Goal: Task Accomplishment & Management: Manage account settings

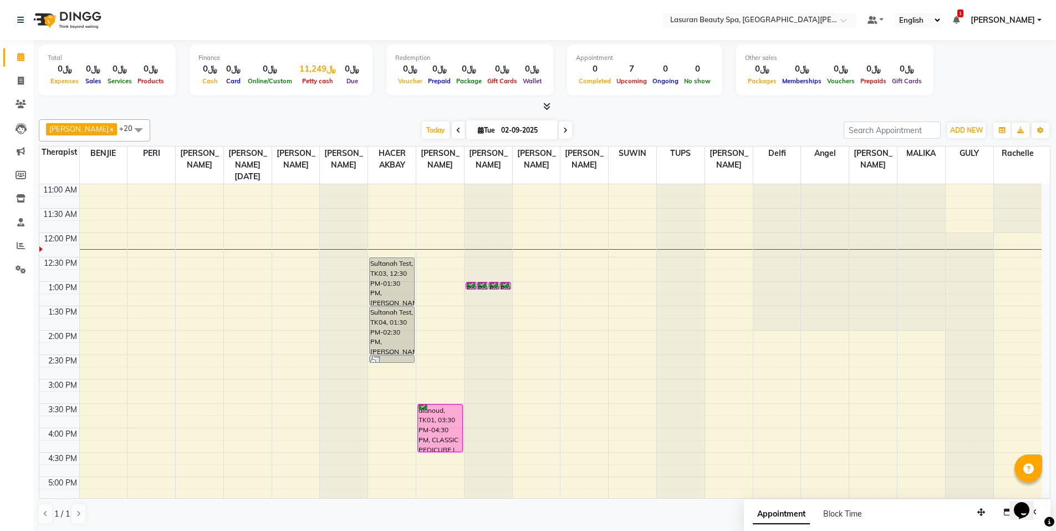
scroll to position [166, 0]
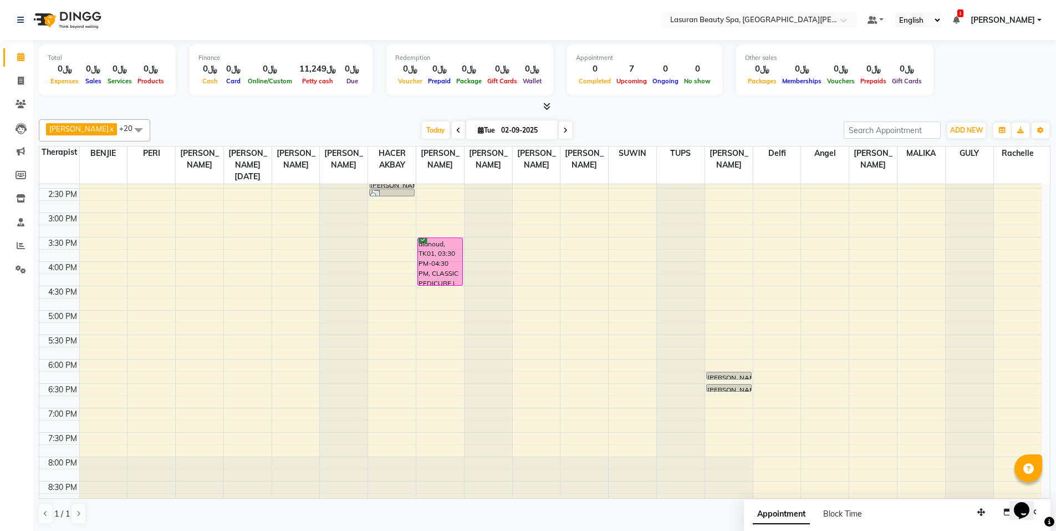
click at [507, 128] on input "02-09-2025" at bounding box center [525, 130] width 55 height 17
select select "9"
select select "2025"
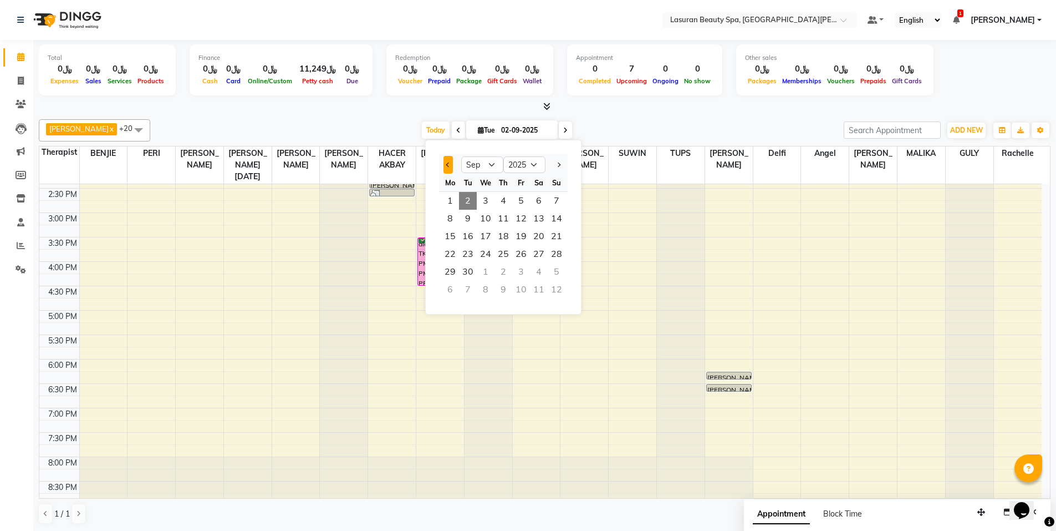
click at [450, 162] on button "Previous month" at bounding box center [448, 165] width 9 height 18
select select "8"
click at [502, 275] on span "28" at bounding box center [504, 272] width 18 height 18
type input "[DATE]"
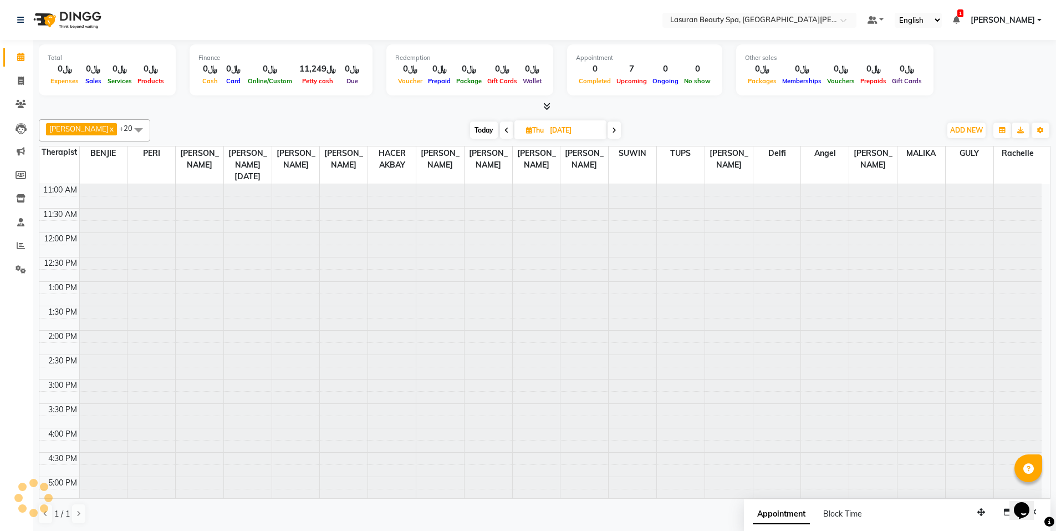
scroll to position [49, 0]
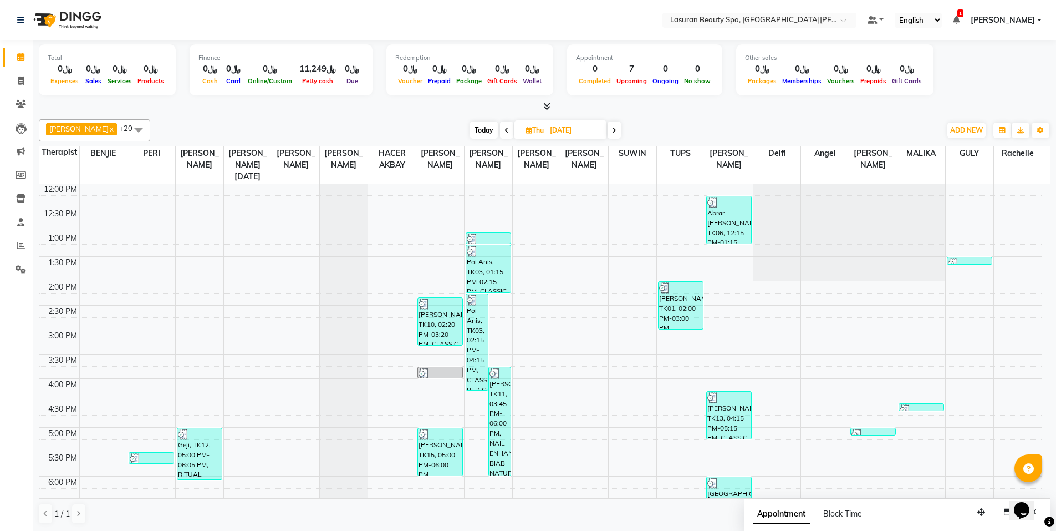
click at [146, 70] on div "﷼0" at bounding box center [151, 69] width 32 height 13
click at [791, 64] on div "﷼0" at bounding box center [802, 69] width 45 height 13
click at [802, 73] on div "﷼0" at bounding box center [802, 69] width 45 height 13
click at [558, 129] on input "[DATE]" at bounding box center [574, 130] width 55 height 17
select select "8"
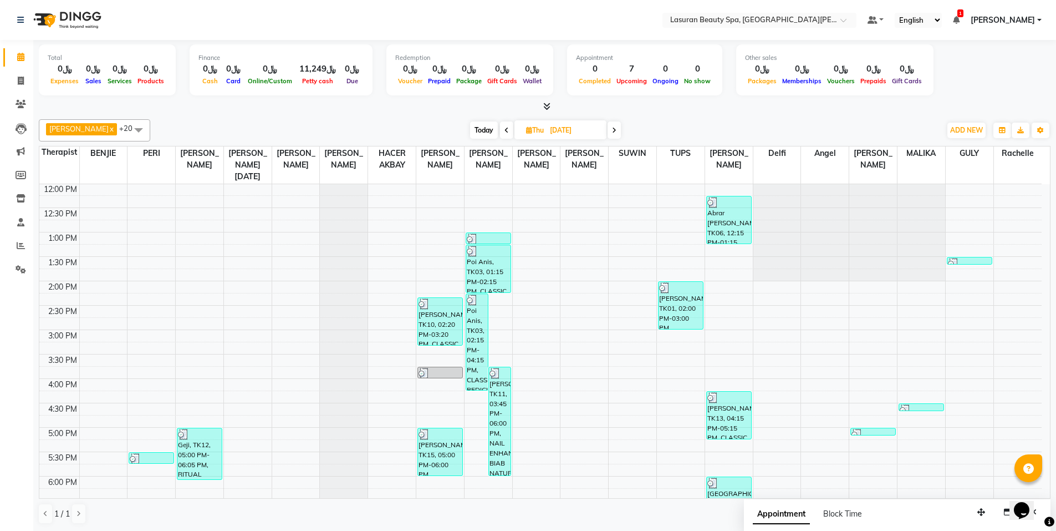
select select "2025"
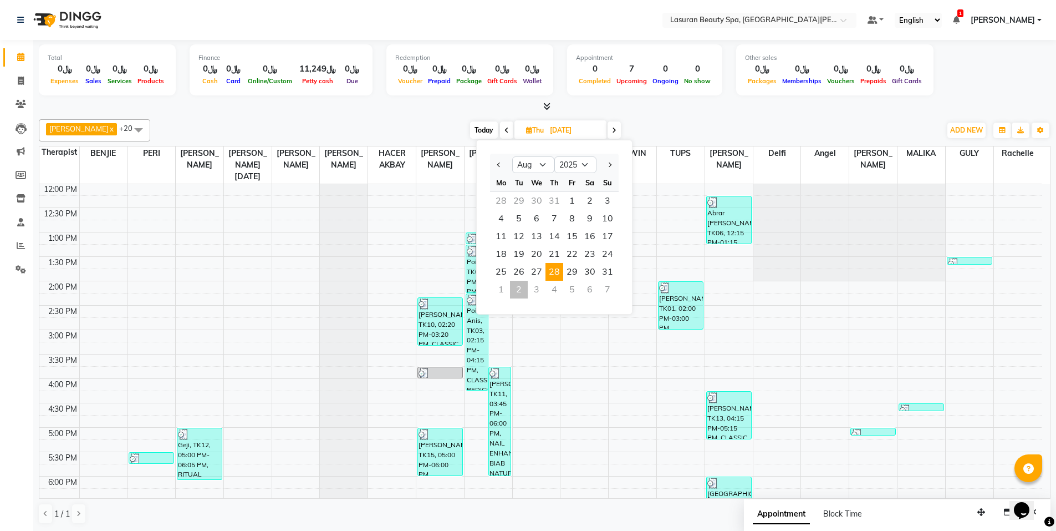
click at [552, 273] on span "28" at bounding box center [555, 272] width 18 height 18
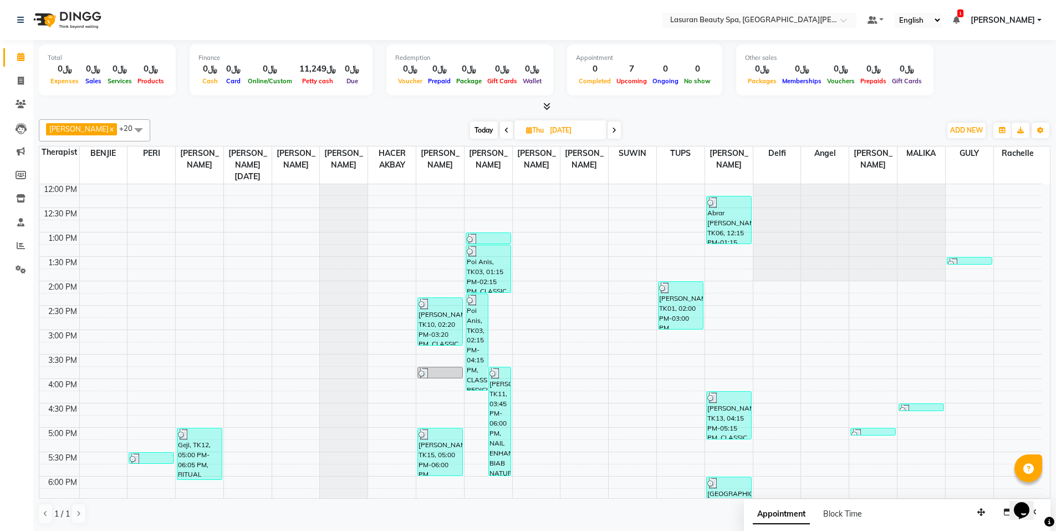
click at [594, 74] on div "0" at bounding box center [595, 69] width 38 height 13
click at [500, 68] on div "﷼0" at bounding box center [502, 69] width 35 height 13
click at [462, 73] on div "﷼0" at bounding box center [469, 69] width 31 height 13
click at [422, 71] on div "﷼0" at bounding box center [410, 69] width 30 height 13
click at [267, 70] on div "﷼0" at bounding box center [270, 69] width 50 height 13
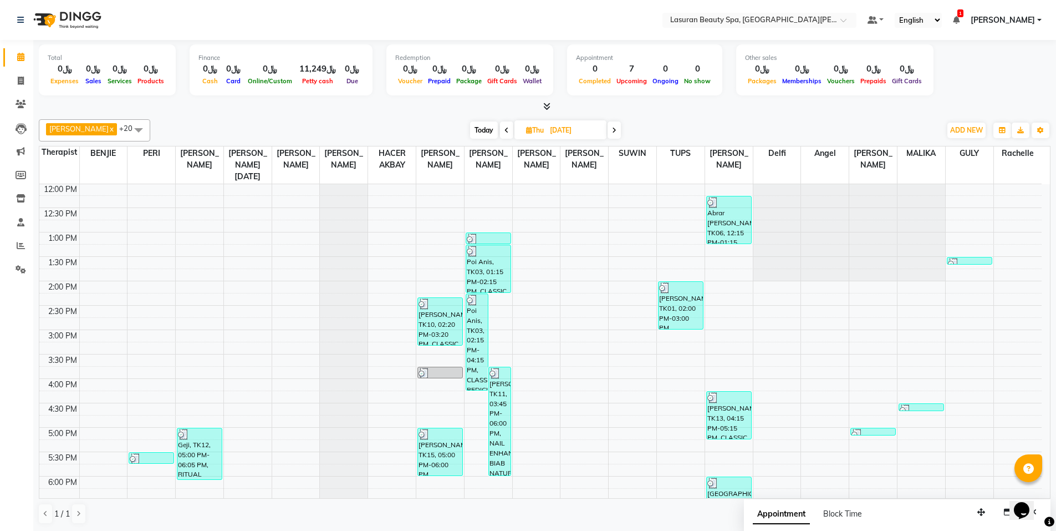
click at [268, 65] on div "﷼0" at bounding box center [270, 69] width 50 height 13
click at [323, 68] on div "﷼11,249" at bounding box center [317, 69] width 45 height 13
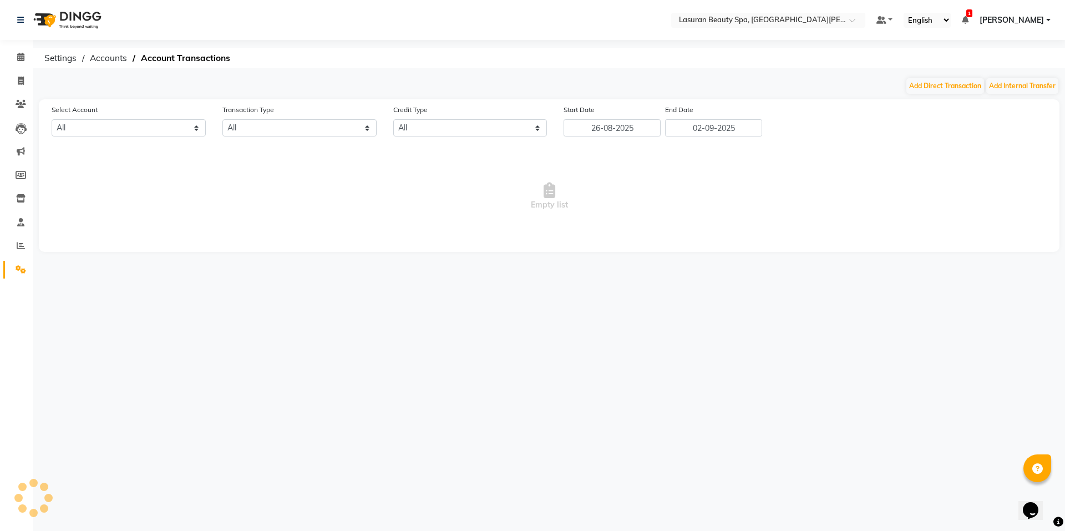
select select "6006"
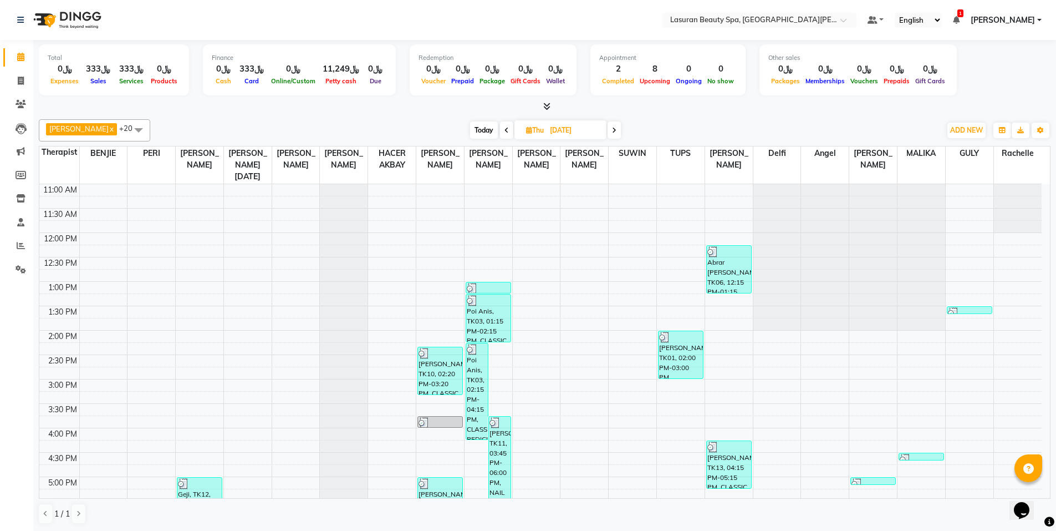
click at [555, 123] on input "[DATE]" at bounding box center [574, 130] width 55 height 17
select select "8"
select select "2025"
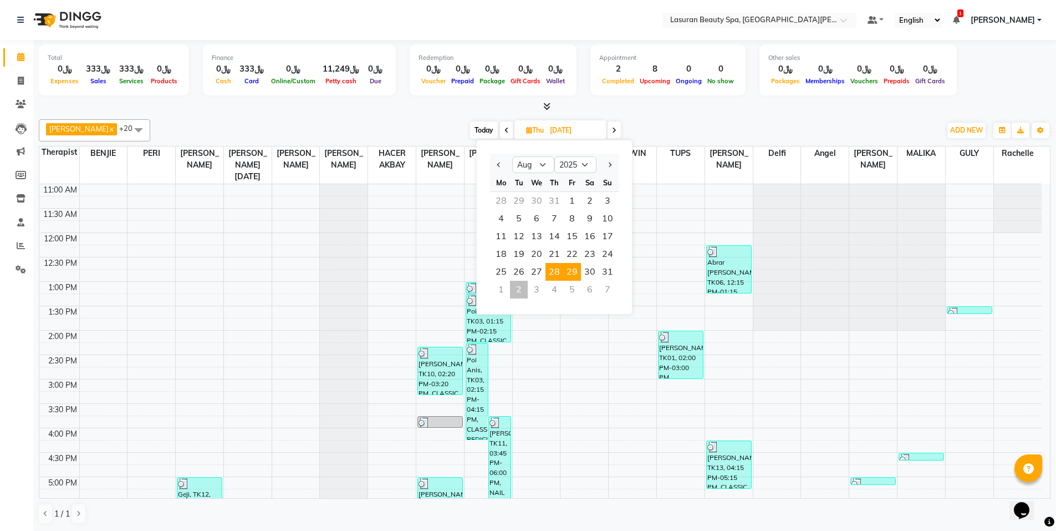
click at [567, 267] on span "29" at bounding box center [572, 272] width 18 height 18
type input "[DATE]"
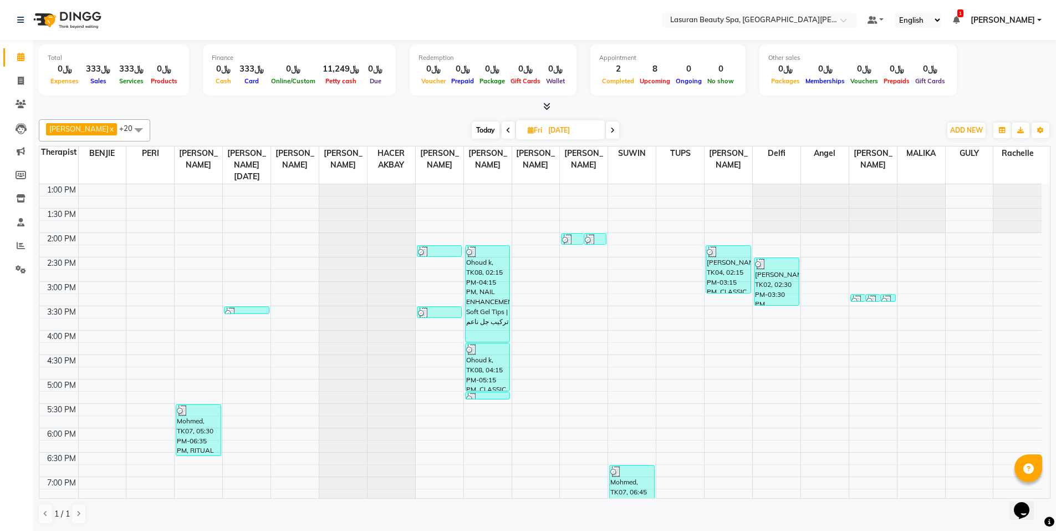
click at [550, 130] on input "[DATE]" at bounding box center [572, 130] width 55 height 17
select select "8"
select select "2025"
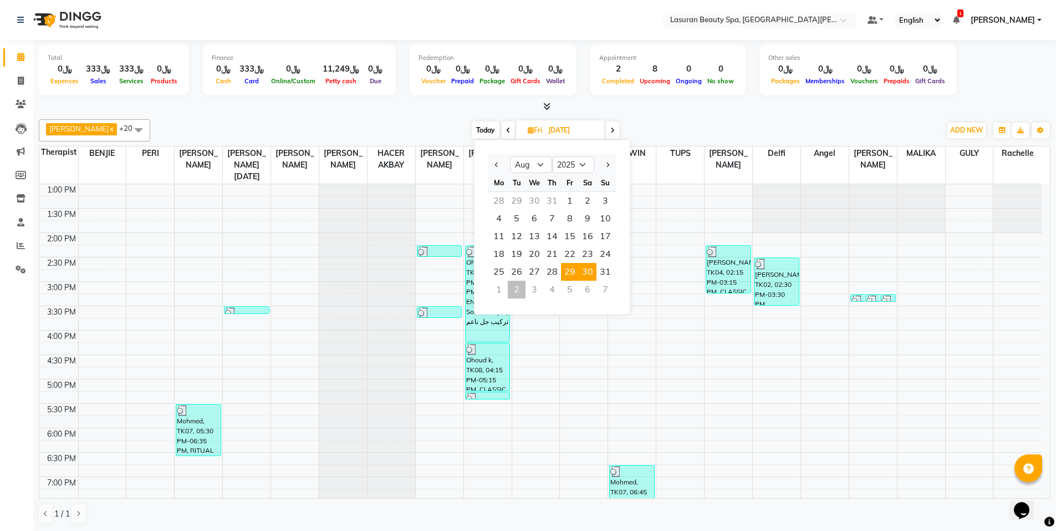
click at [590, 269] on span "30" at bounding box center [588, 272] width 18 height 18
type input "30-08-2025"
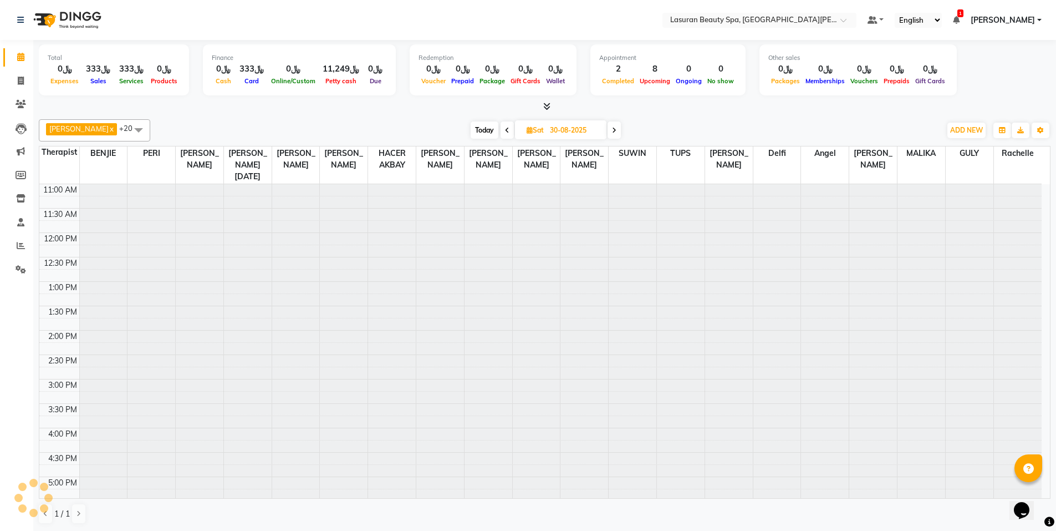
scroll to position [49, 0]
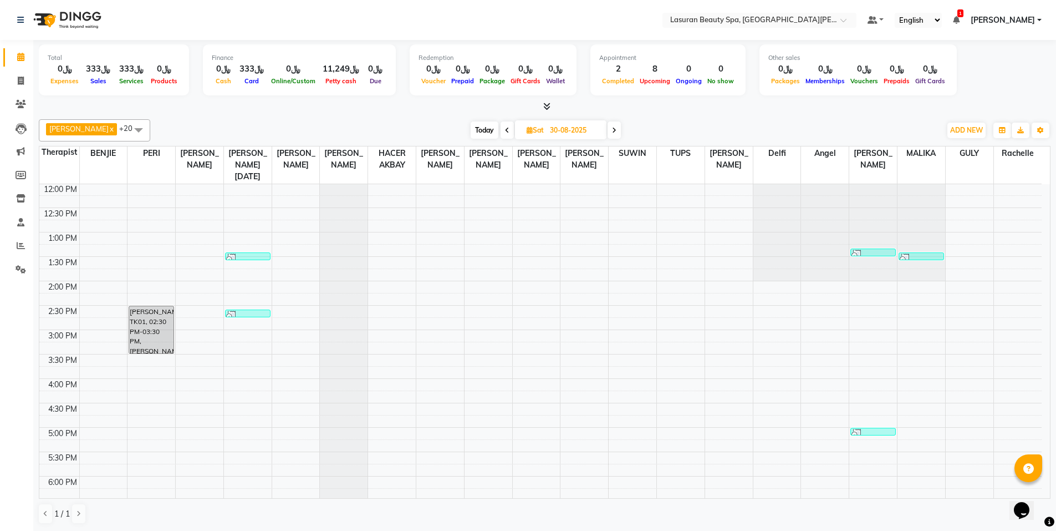
click at [551, 136] on input "30-08-2025" at bounding box center [574, 130] width 55 height 17
select select "8"
select select "2025"
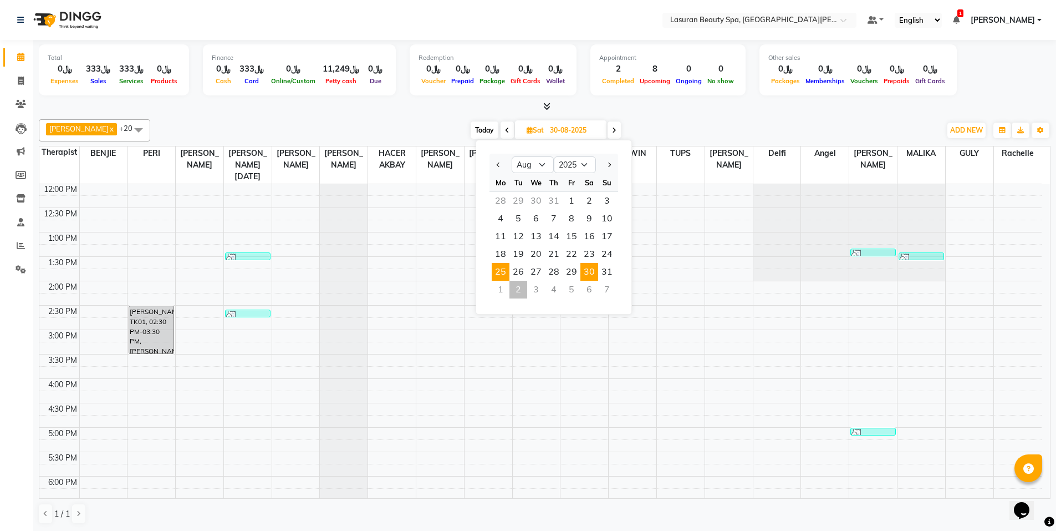
click at [502, 263] on span "25" at bounding box center [501, 272] width 18 height 18
type input "25-08-2025"
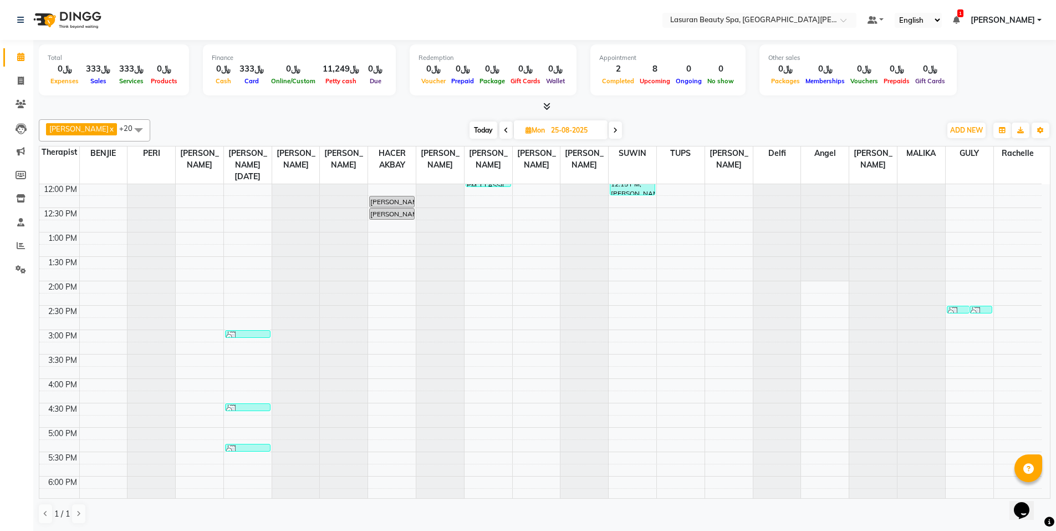
click at [532, 133] on span "Mon" at bounding box center [535, 130] width 25 height 8
select select "8"
select select "2025"
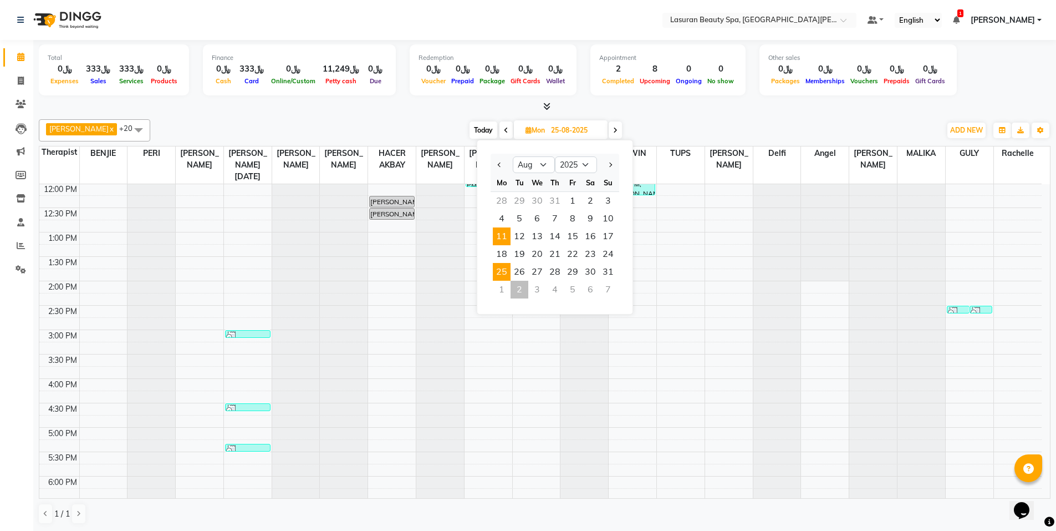
click at [505, 245] on span "11" at bounding box center [502, 236] width 18 height 18
type input "[DATE]"
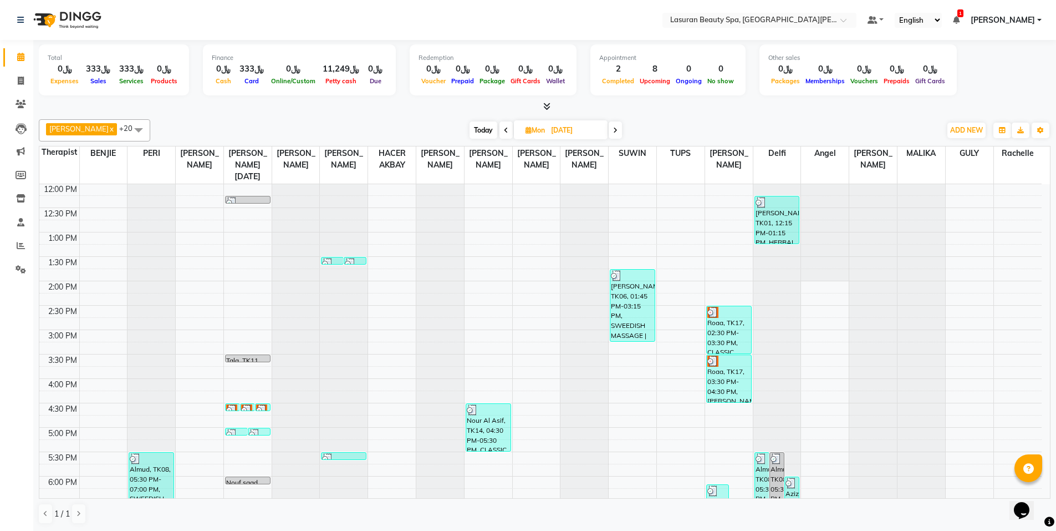
click at [545, 133] on span "Mon" at bounding box center [535, 130] width 25 height 8
select select "8"
select select "2025"
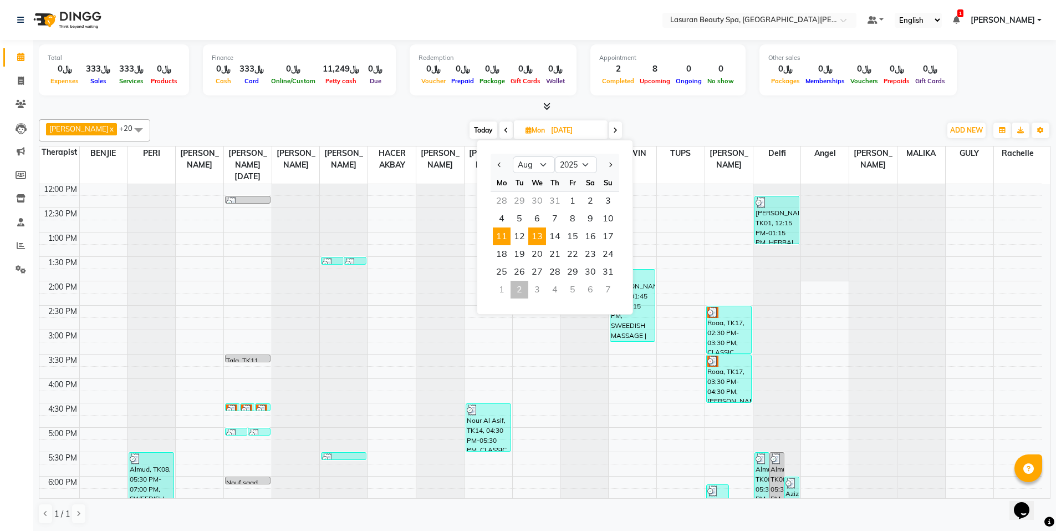
click at [537, 230] on span "13" at bounding box center [537, 236] width 18 height 18
type input "13-08-2025"
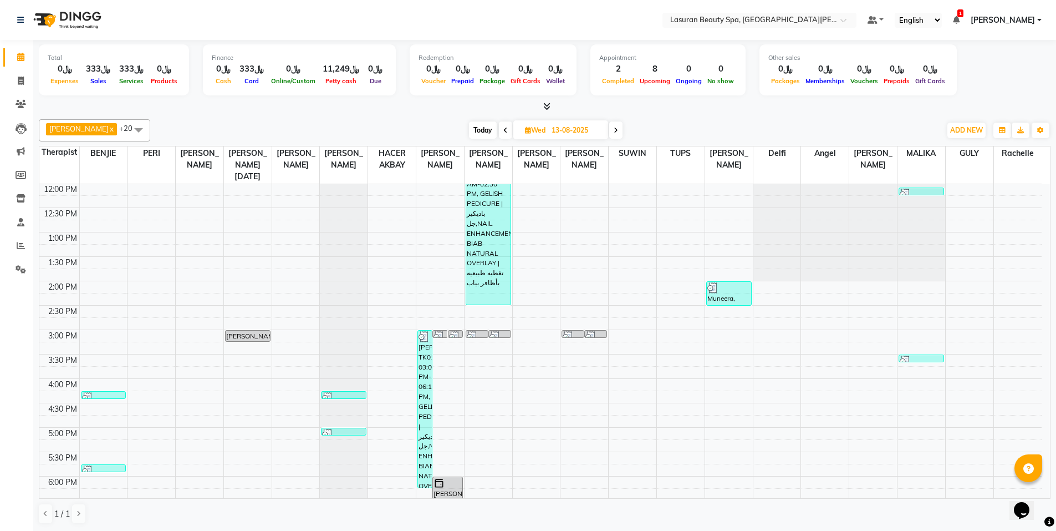
click at [548, 133] on span "Wed" at bounding box center [535, 130] width 26 height 8
select select "8"
select select "2025"
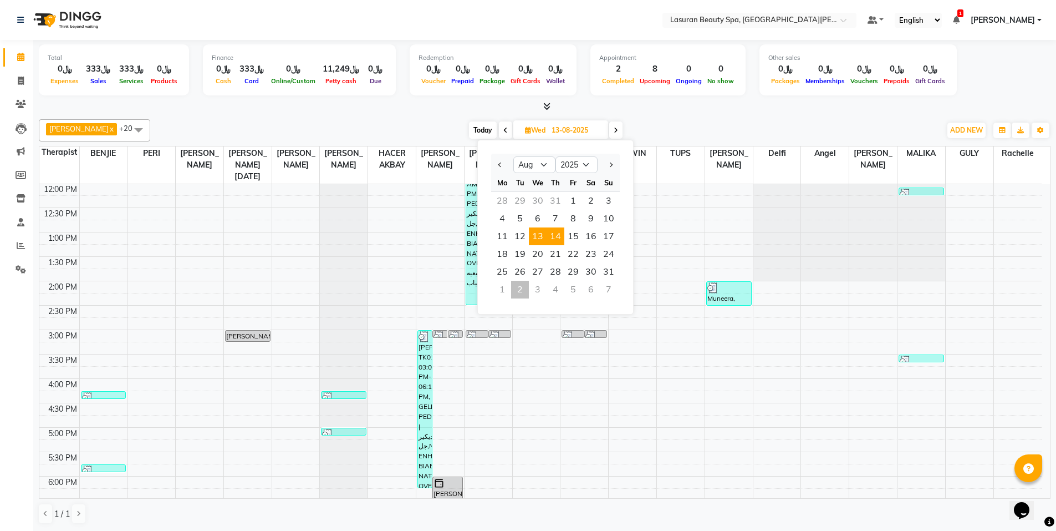
click at [564, 234] on span "14" at bounding box center [556, 236] width 18 height 18
type input "14-08-2025"
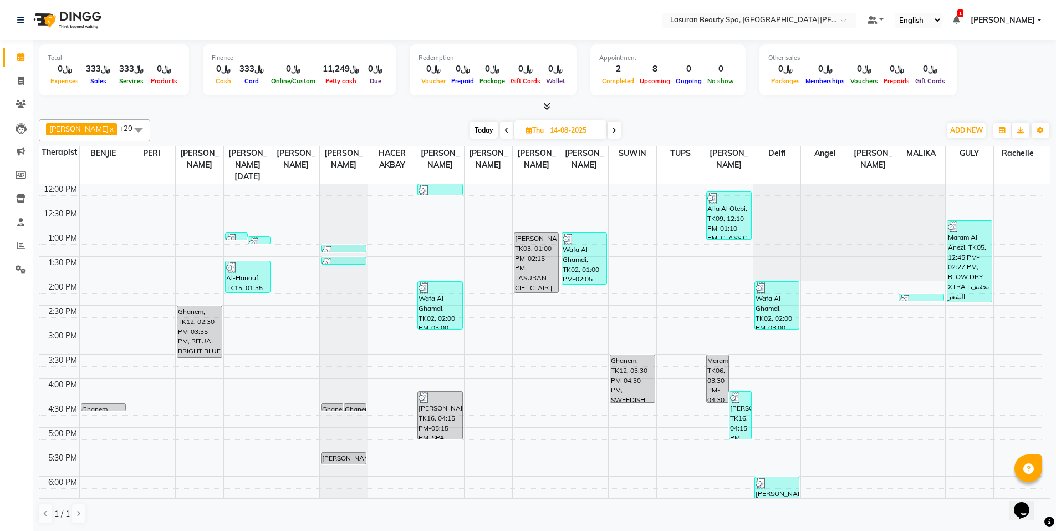
click at [551, 136] on input "14-08-2025" at bounding box center [574, 130] width 55 height 17
select select "8"
select select "2025"
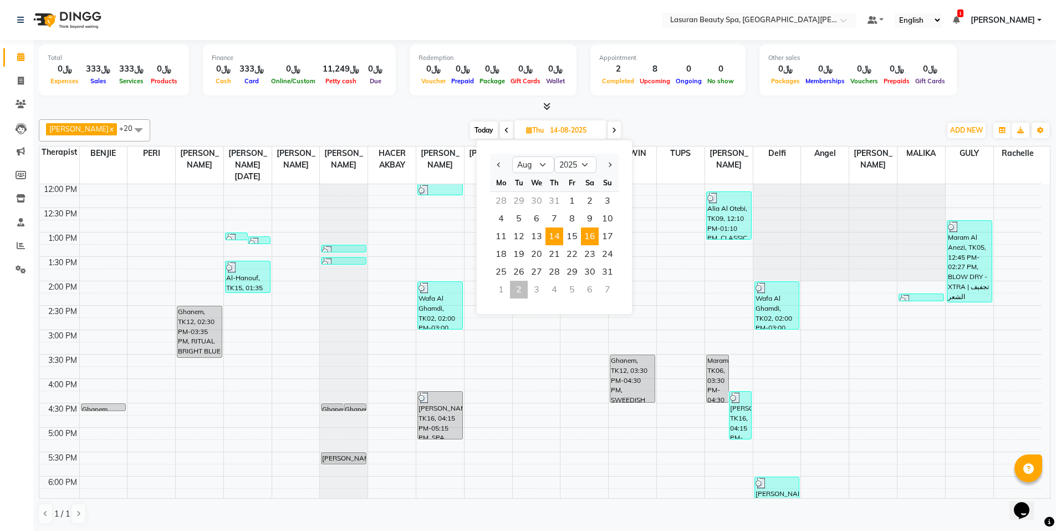
click at [590, 238] on span "16" at bounding box center [590, 236] width 18 height 18
type input "16-08-2025"
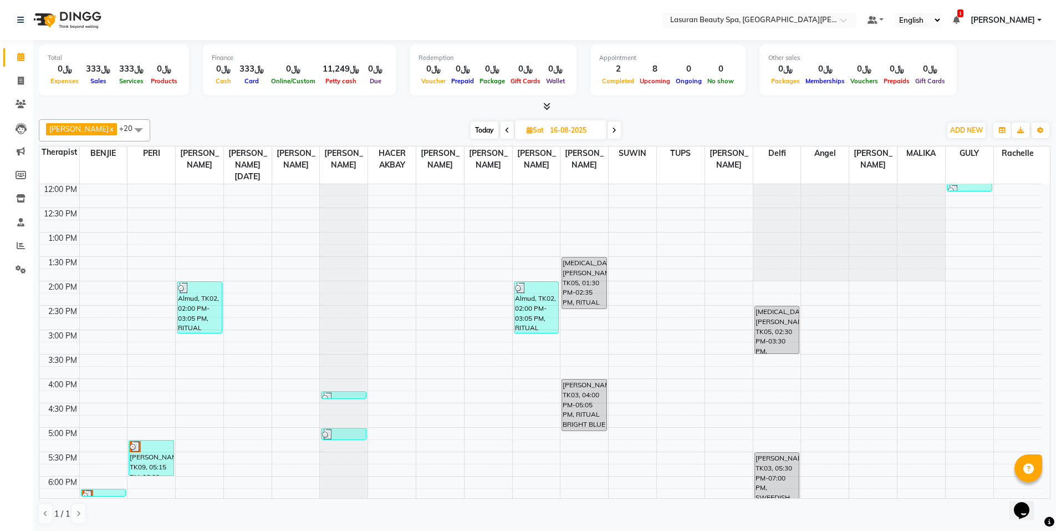
click at [560, 130] on input "16-08-2025" at bounding box center [574, 130] width 55 height 17
select select "8"
select select "2025"
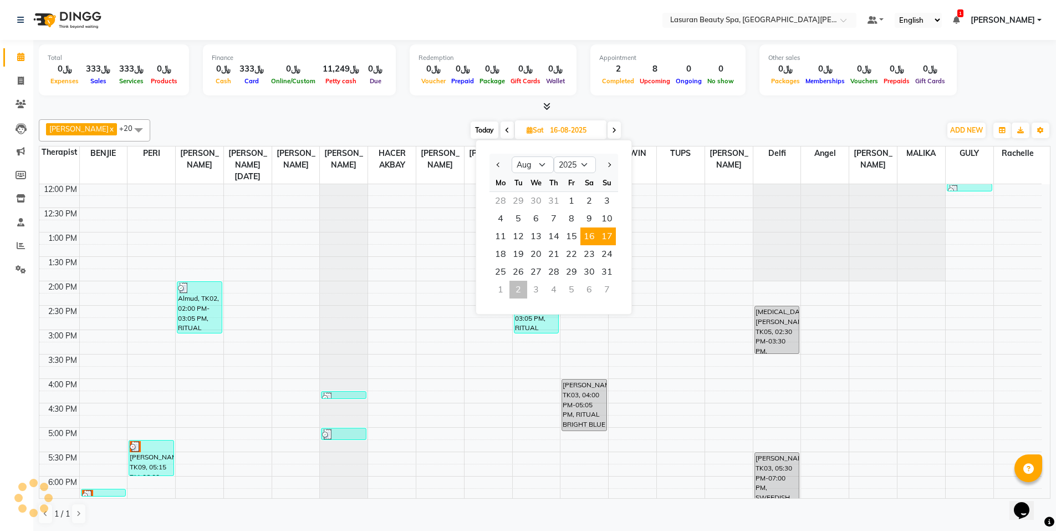
click at [611, 231] on span "17" at bounding box center [607, 236] width 18 height 18
type input "[DATE]"
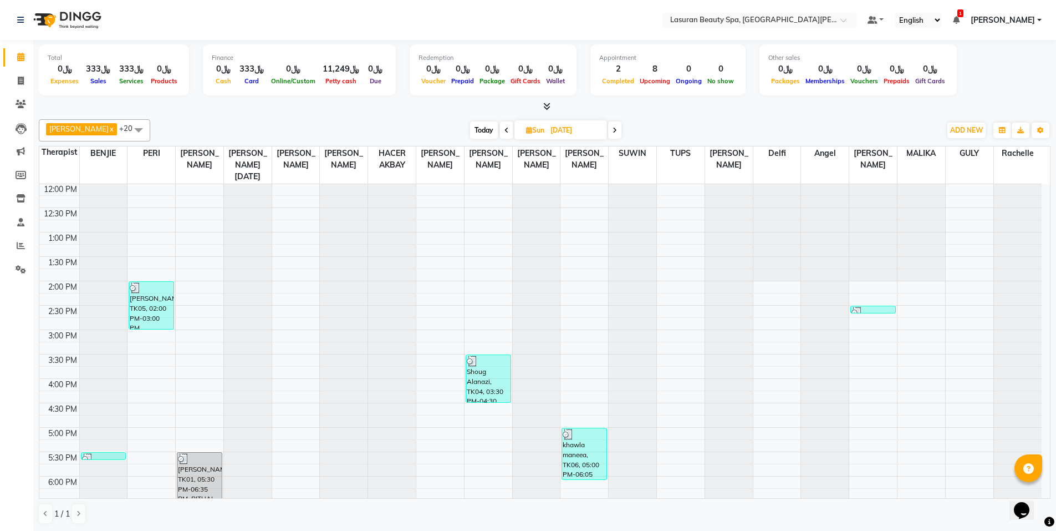
click at [554, 134] on input "[DATE]" at bounding box center [574, 130] width 55 height 17
select select "8"
select select "2025"
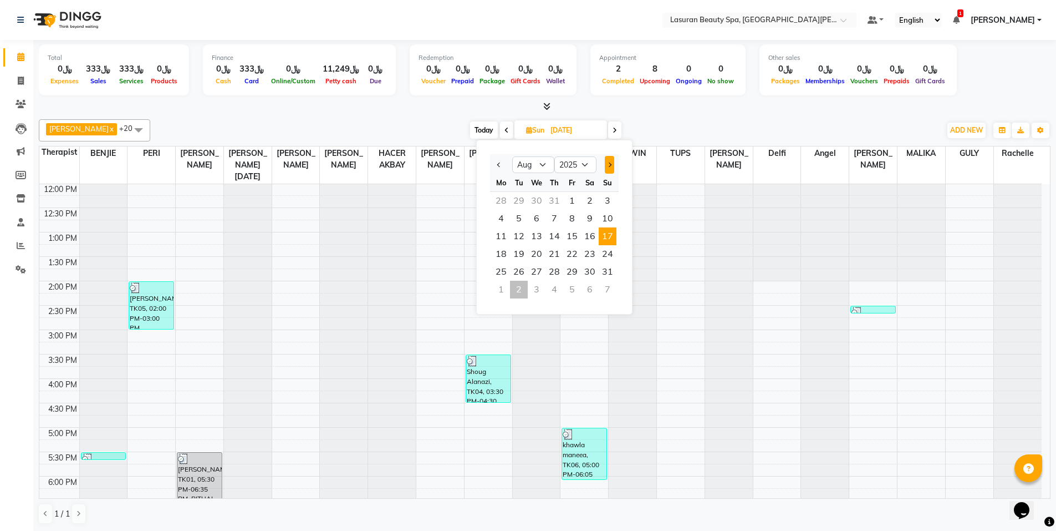
click at [613, 167] on button "Next month" at bounding box center [609, 165] width 9 height 18
select select "9"
click at [523, 201] on span "2" at bounding box center [519, 201] width 18 height 18
type input "02-09-2025"
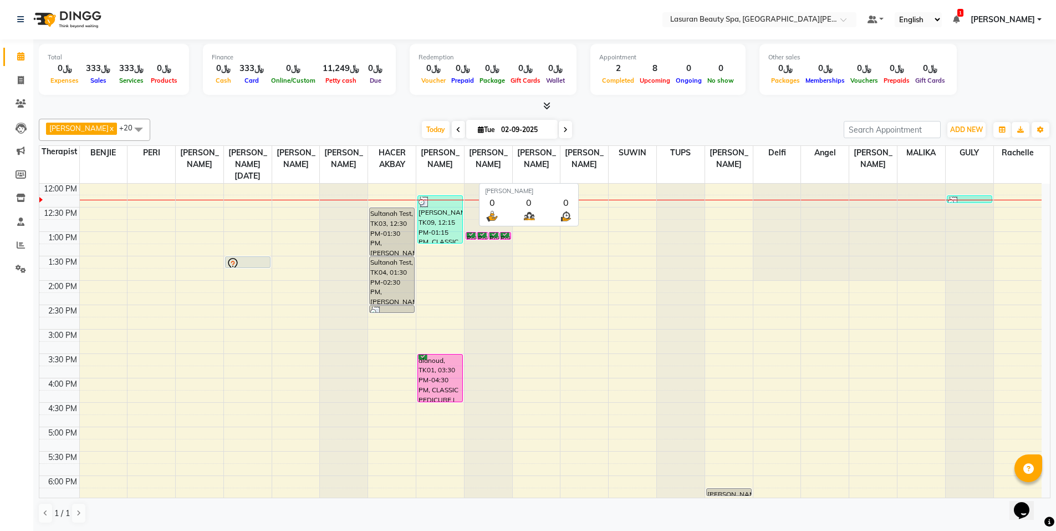
scroll to position [0, 0]
click at [730, 297] on div "11:00 AM 11:30 AM 12:00 PM 12:30 PM 1:00 PM 1:30 PM 2:00 PM 2:30 PM 3:00 PM 3:3…" at bounding box center [540, 403] width 1003 height 536
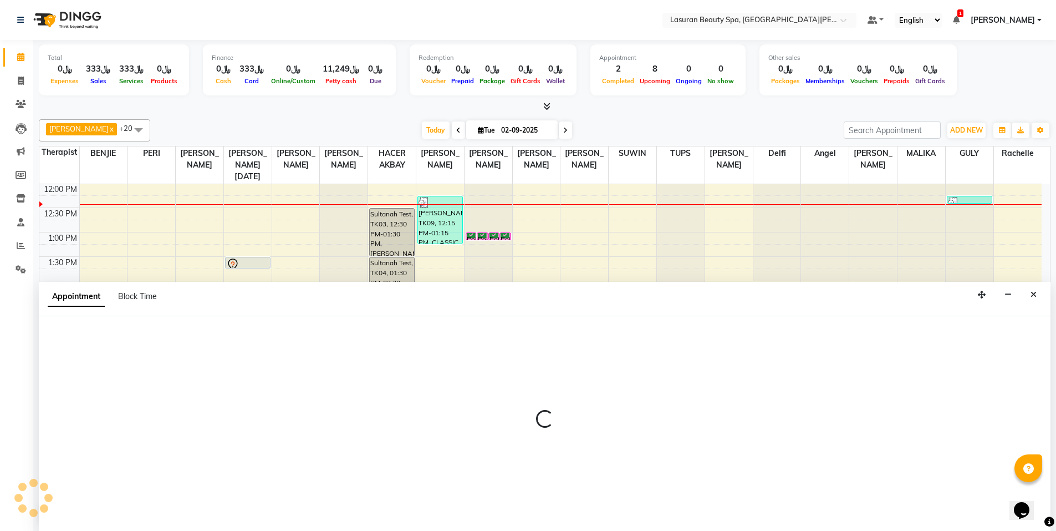
scroll to position [1, 0]
select select "54651"
select select "855"
select select "tentative"
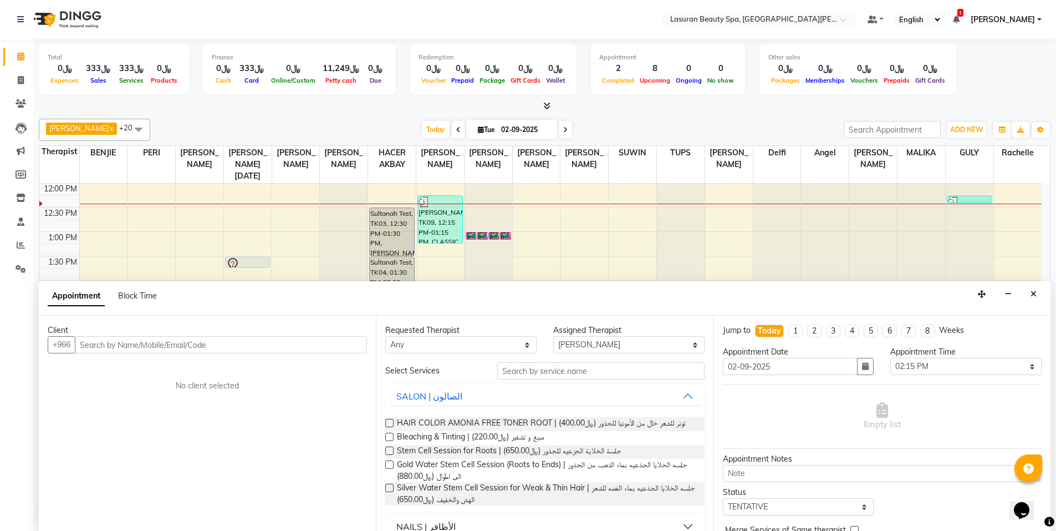
click at [265, 345] on input "text" at bounding box center [221, 344] width 292 height 17
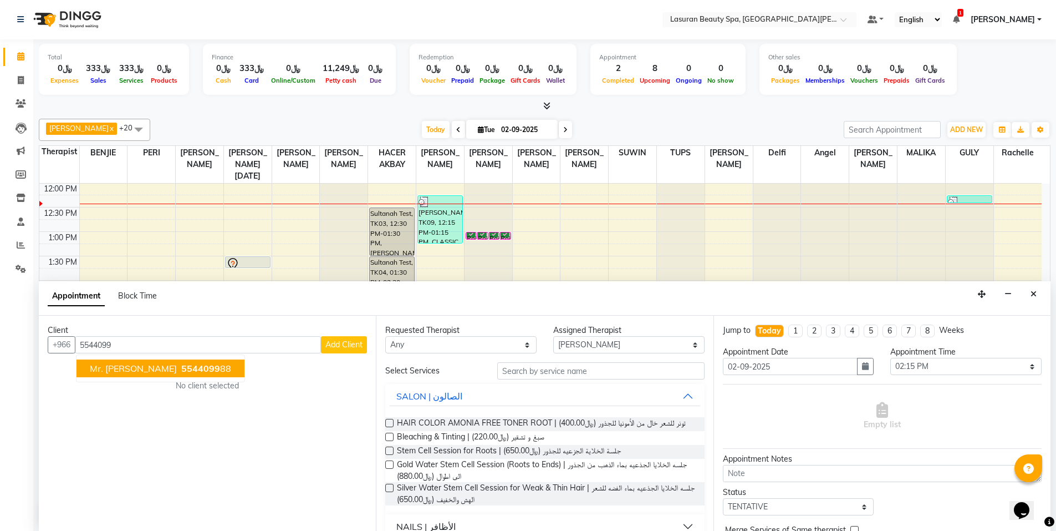
click at [181, 369] on span "5544099" at bounding box center [200, 368] width 39 height 11
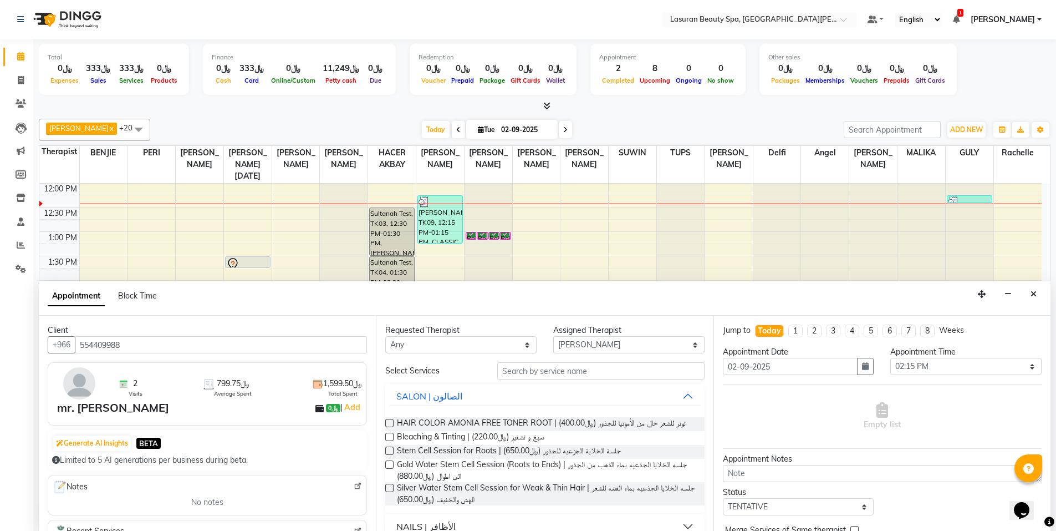
type input "554409988"
click at [390, 423] on label at bounding box center [389, 423] width 8 height 8
click at [390, 423] on input "checkbox" at bounding box center [388, 423] width 7 height 7
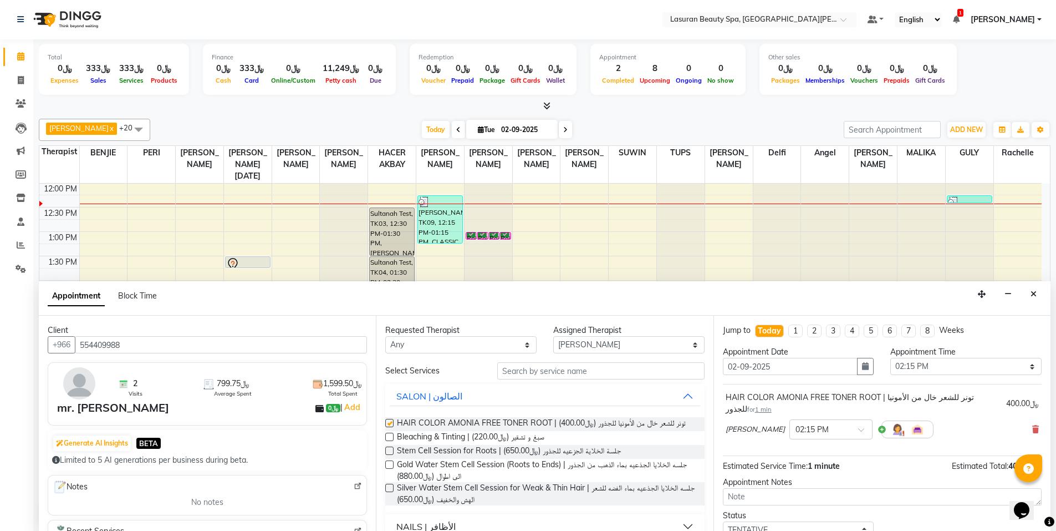
checkbox input "false"
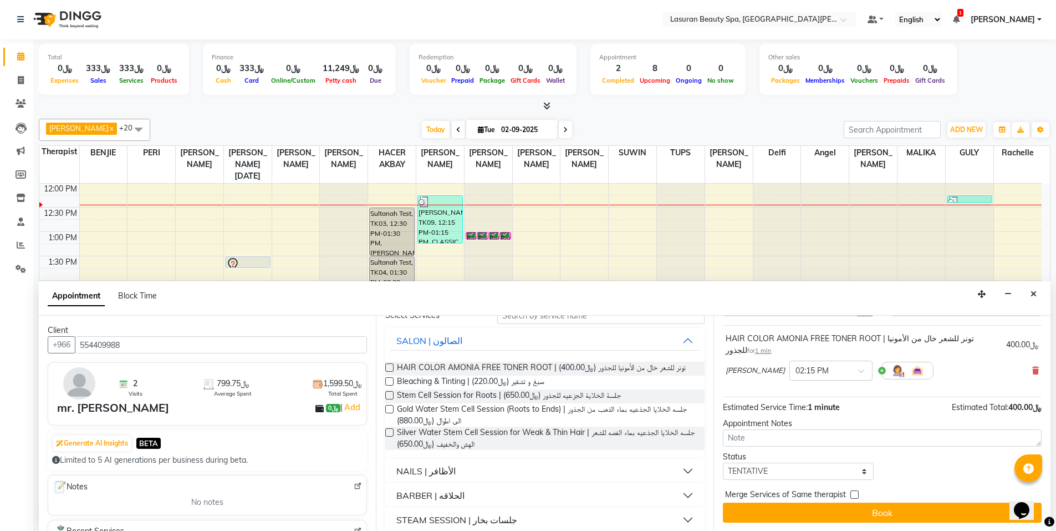
scroll to position [59, 0]
click at [795, 472] on select "Select TENTATIVE CONFIRM CHECK-IN UPCOMING" at bounding box center [798, 470] width 151 height 17
select select "upcoming"
click at [723, 462] on select "Select TENTATIVE CONFIRM CHECK-IN UPCOMING" at bounding box center [798, 470] width 151 height 17
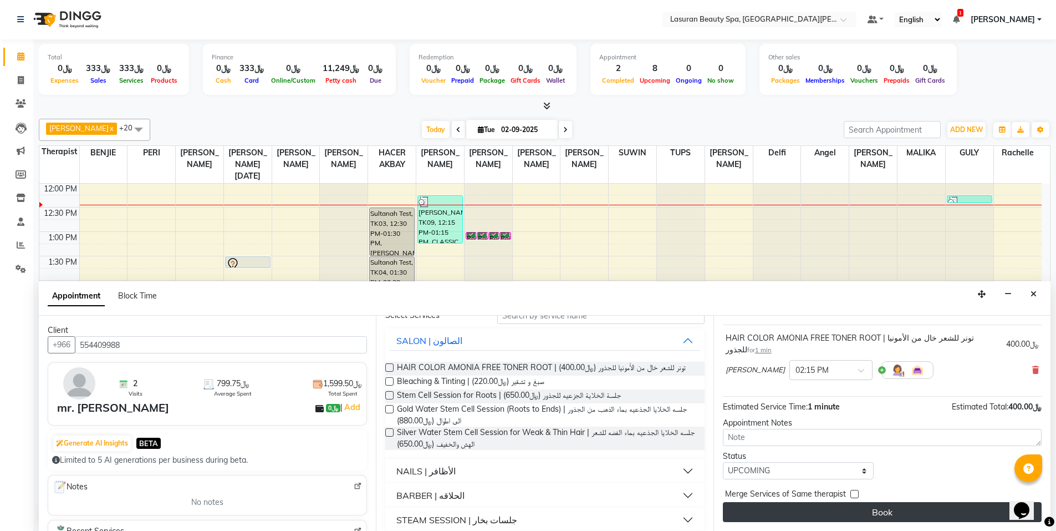
click at [815, 515] on button "Book" at bounding box center [882, 512] width 319 height 20
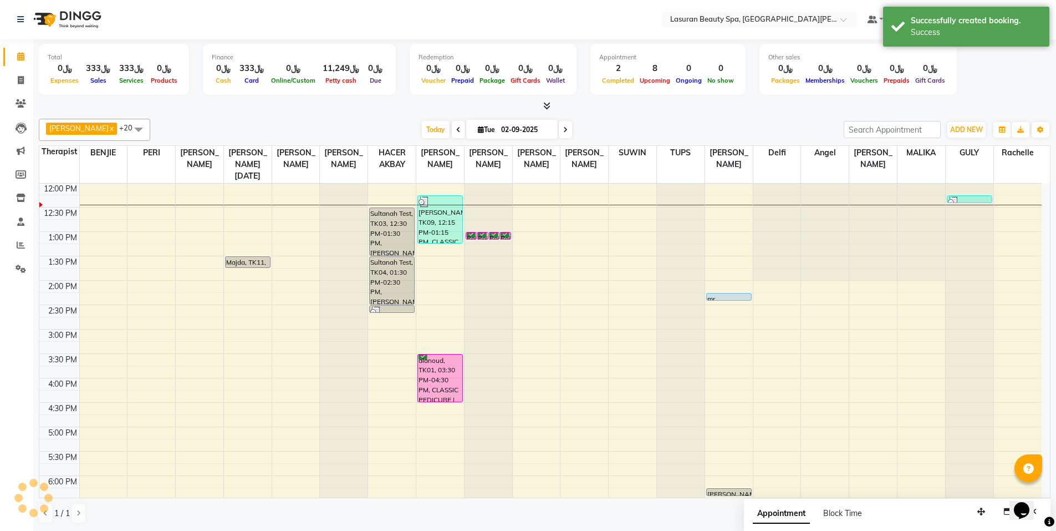
scroll to position [0, 0]
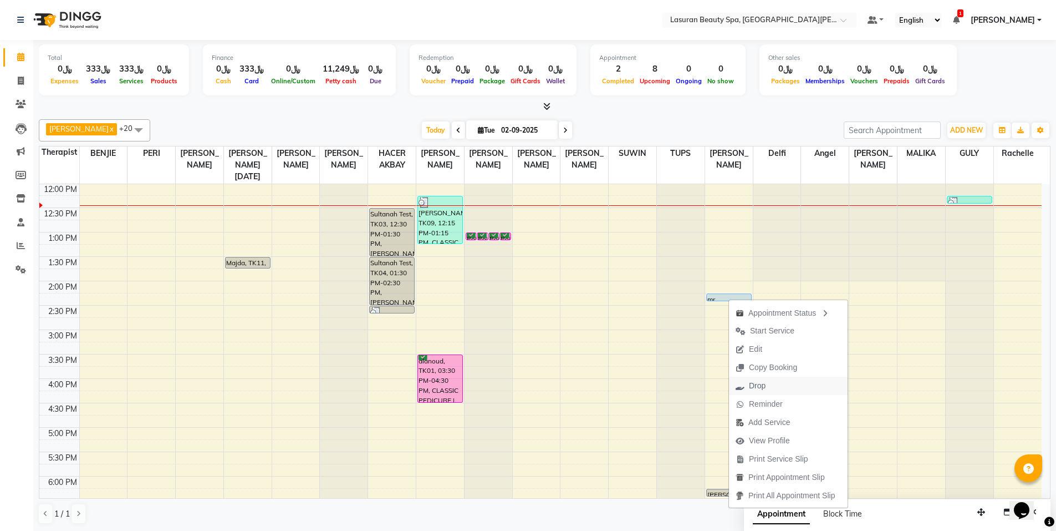
click at [788, 383] on button "Drop" at bounding box center [788, 386] width 119 height 18
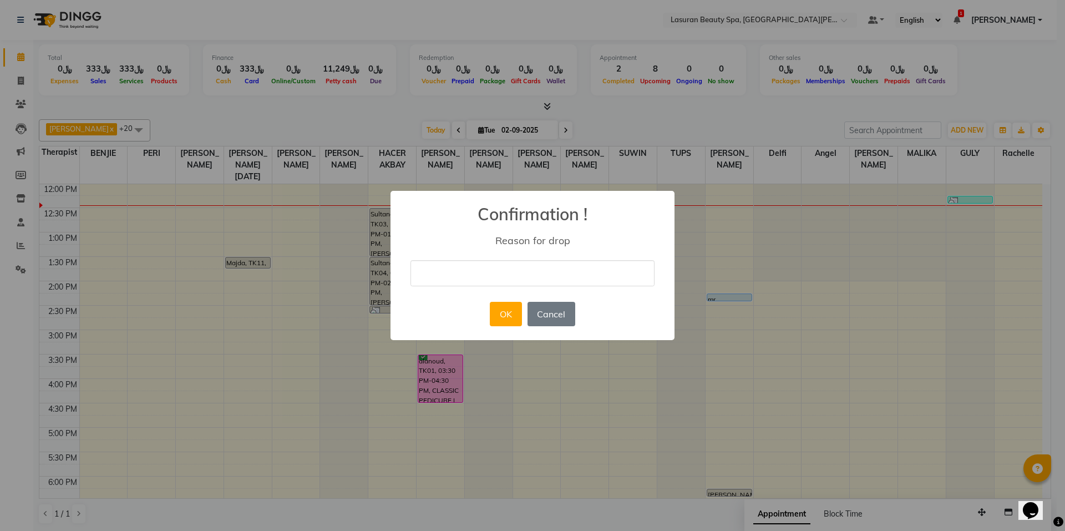
click at [526, 277] on input "text" at bounding box center [532, 273] width 244 height 26
type input "test"
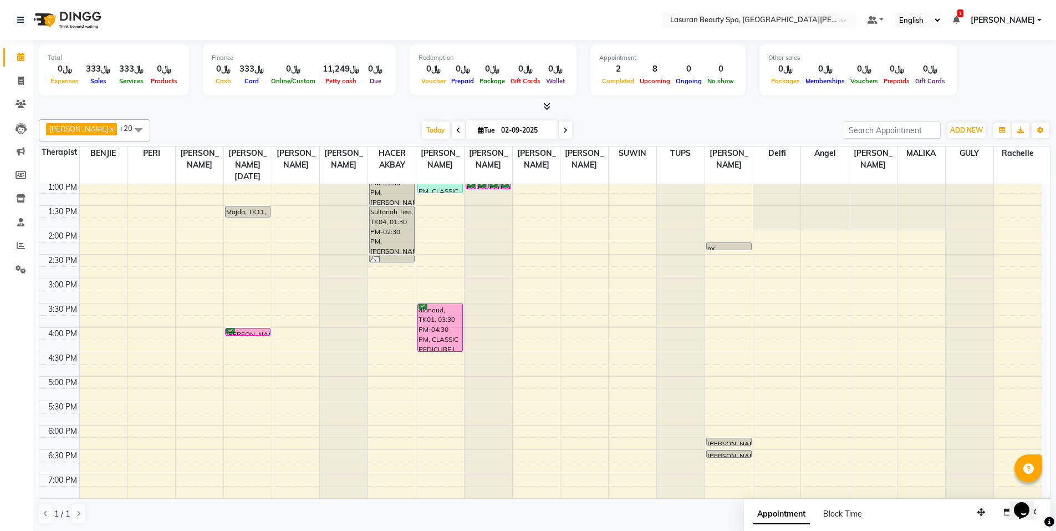
scroll to position [105, 0]
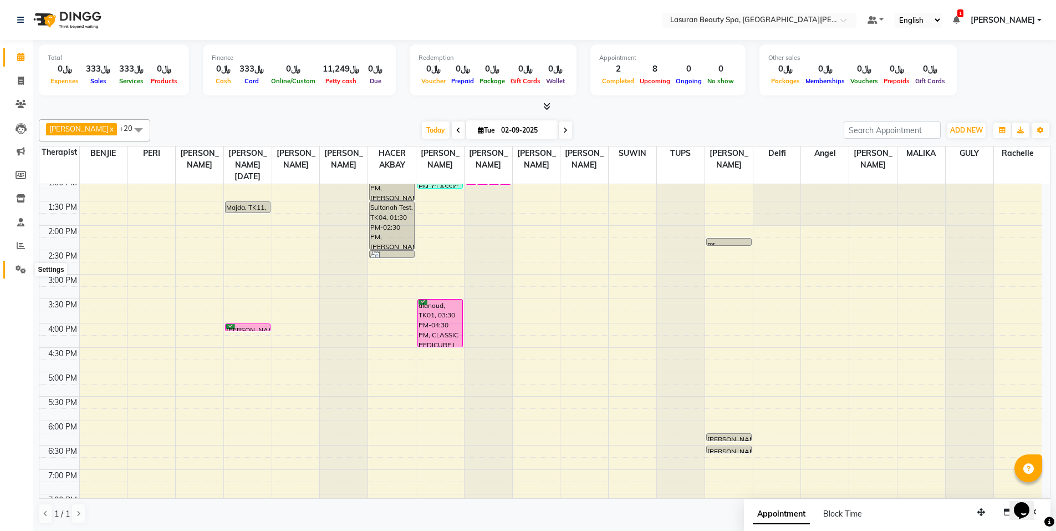
click at [14, 268] on span at bounding box center [20, 269] width 19 height 13
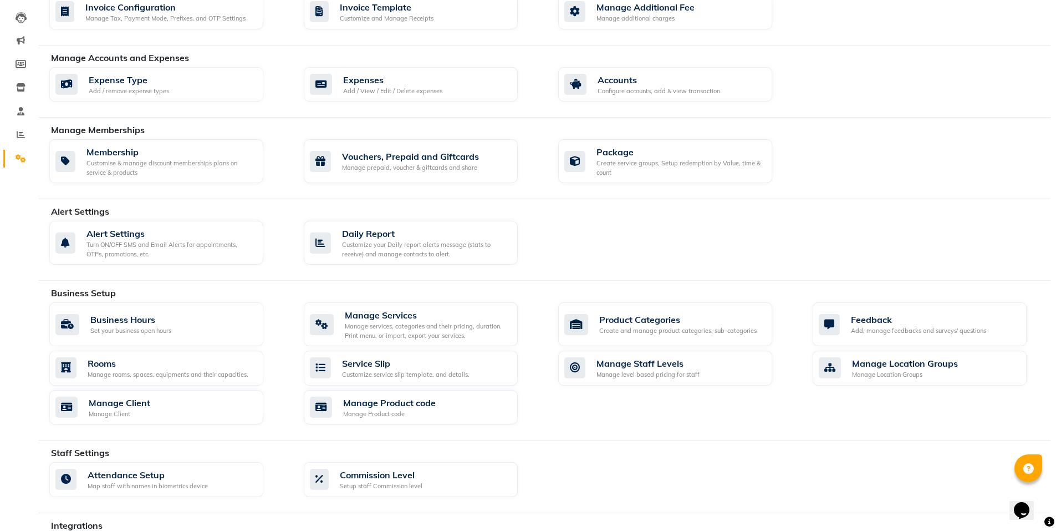
scroll to position [166, 0]
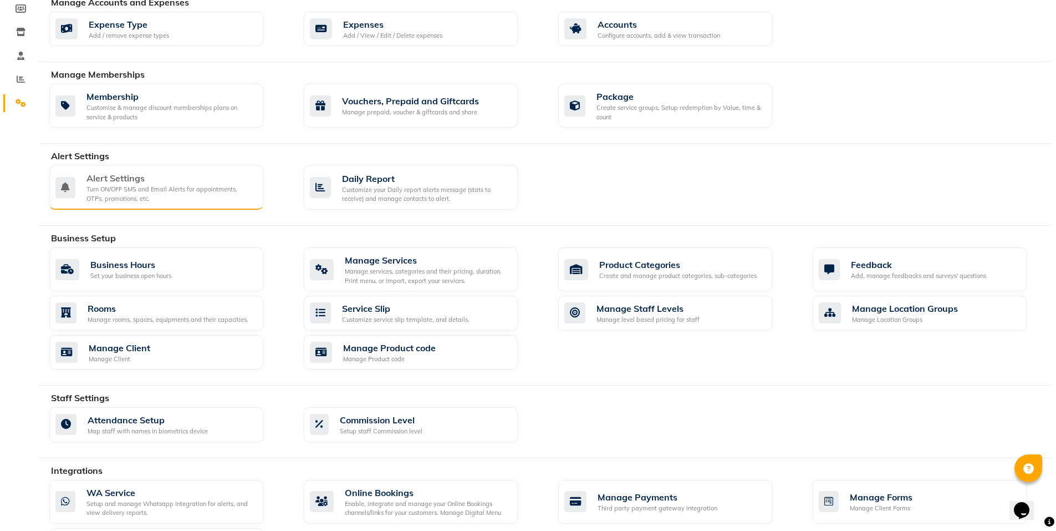
click at [157, 202] on div "Turn ON/OFF SMS and Email Alerts for appointments, OTPs, promotions, etc." at bounding box center [171, 194] width 168 height 18
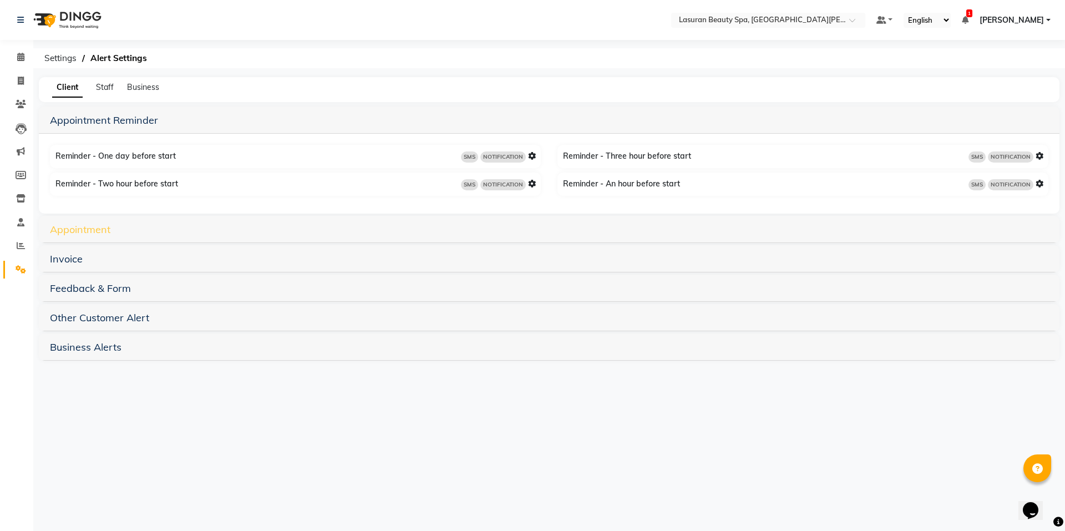
click at [88, 230] on link "Appointment" at bounding box center [80, 229] width 60 height 13
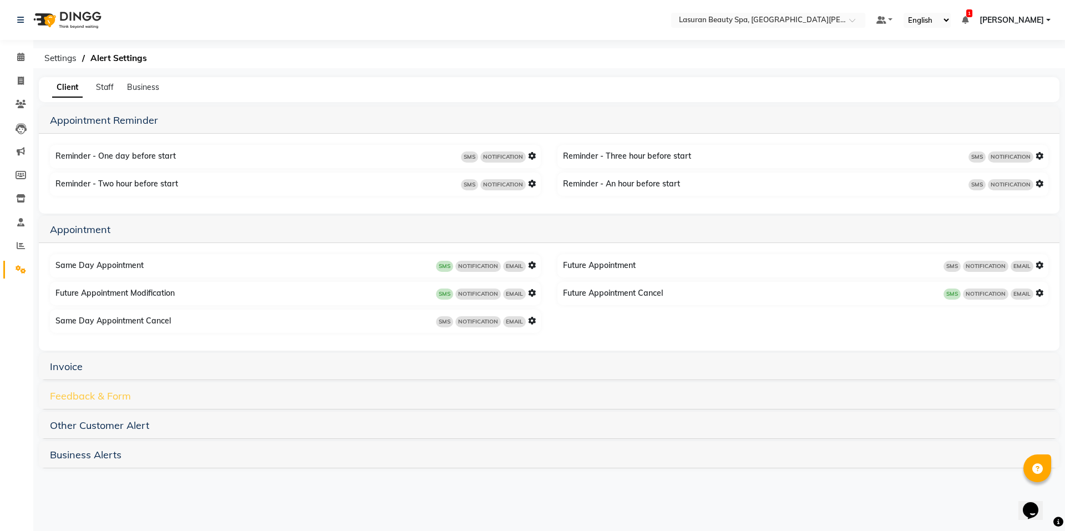
click at [120, 396] on link "Feedback & Form" at bounding box center [90, 395] width 81 height 13
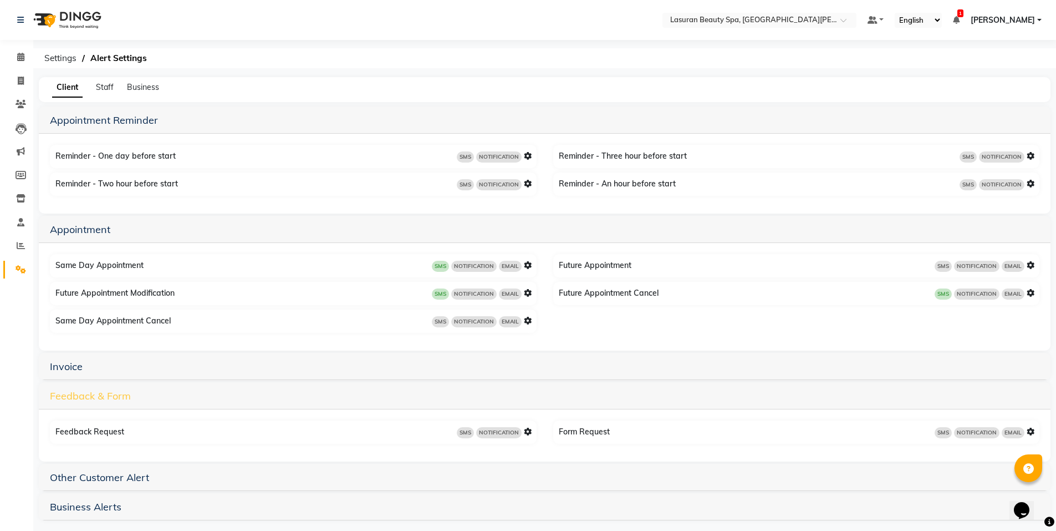
click at [120, 396] on link "Feedback & Form" at bounding box center [90, 395] width 81 height 13
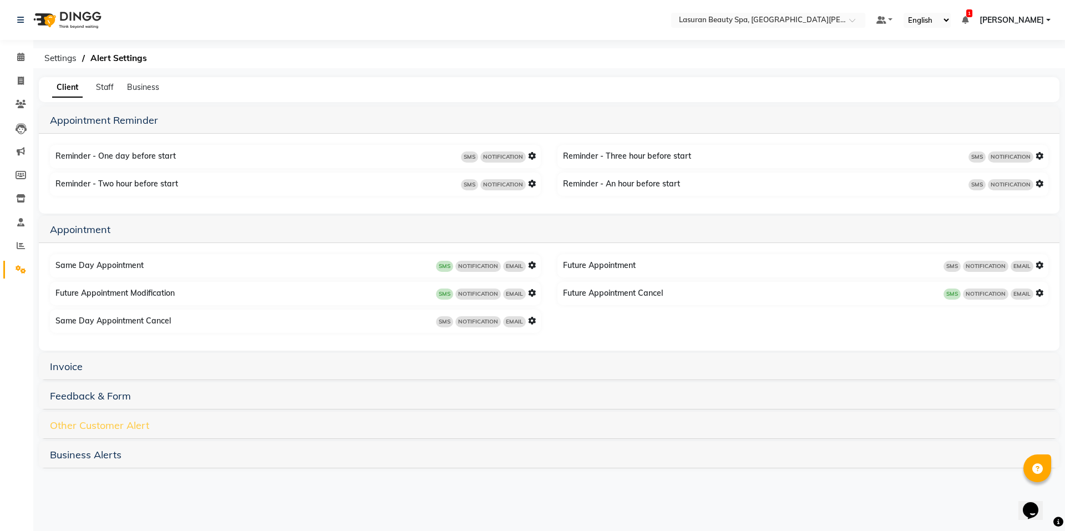
click at [126, 421] on link "Other Customer Alert" at bounding box center [99, 425] width 99 height 13
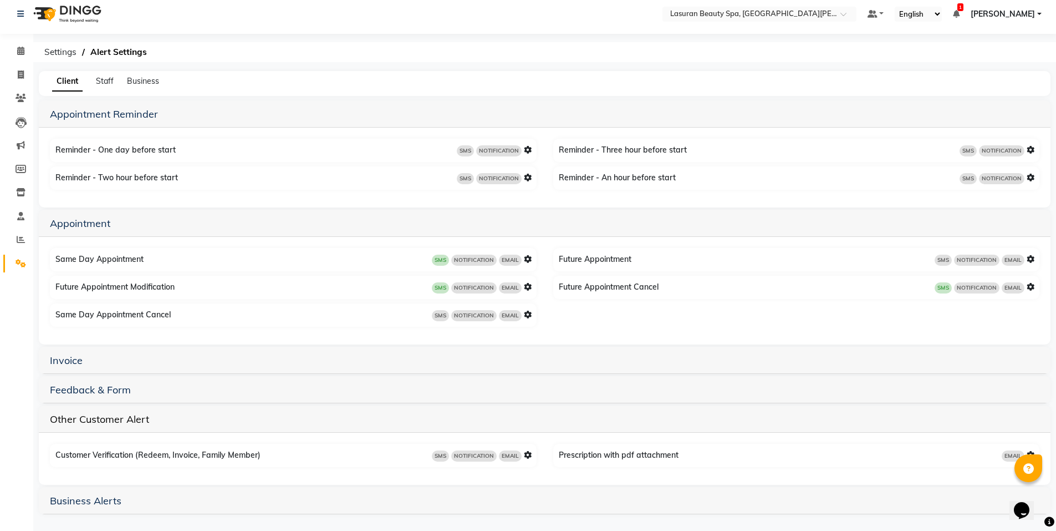
scroll to position [8, 0]
click at [108, 503] on link "Business Alerts" at bounding box center [86, 498] width 72 height 13
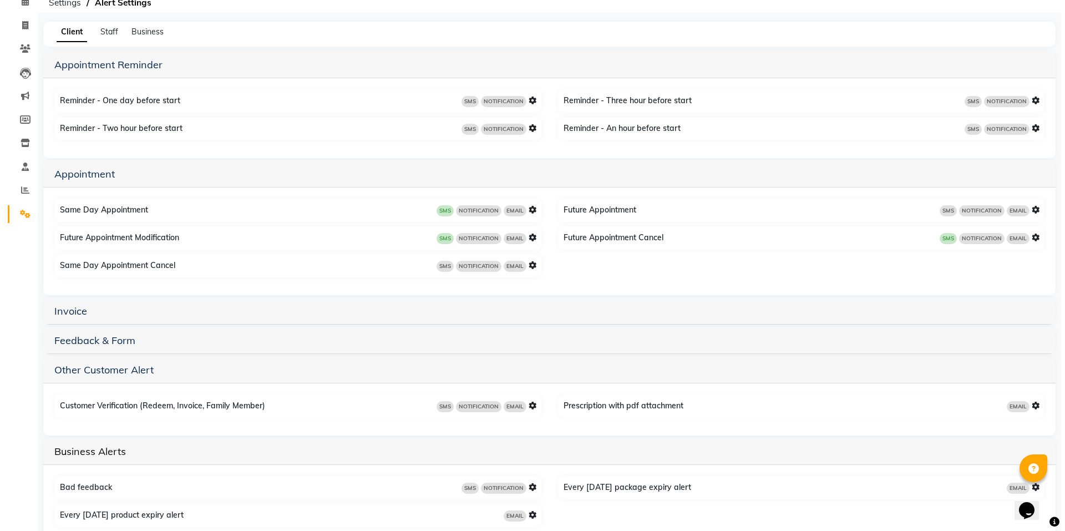
scroll to position [0, 0]
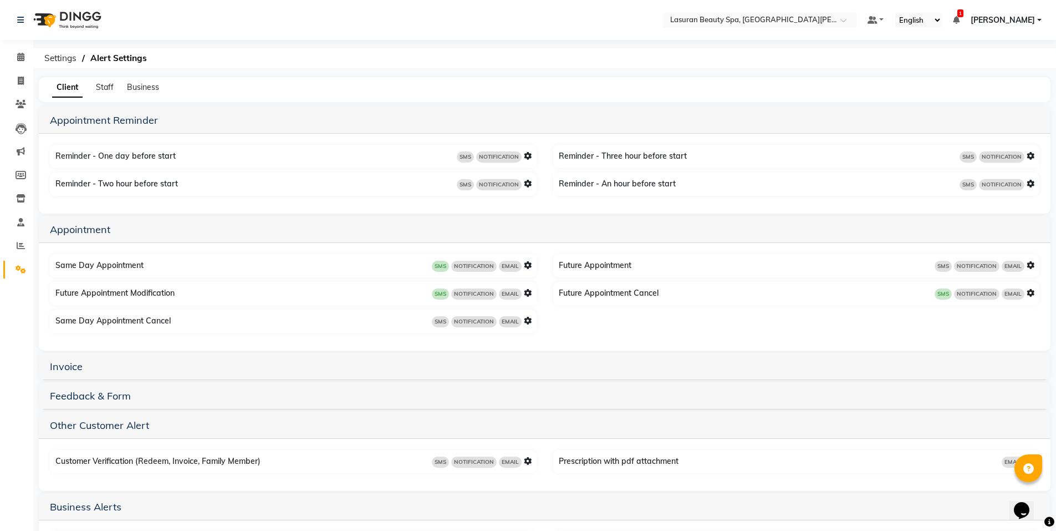
click at [96, 92] on div "Staff" at bounding box center [105, 88] width 18 height 12
click at [105, 88] on span "Staff" at bounding box center [105, 87] width 18 height 10
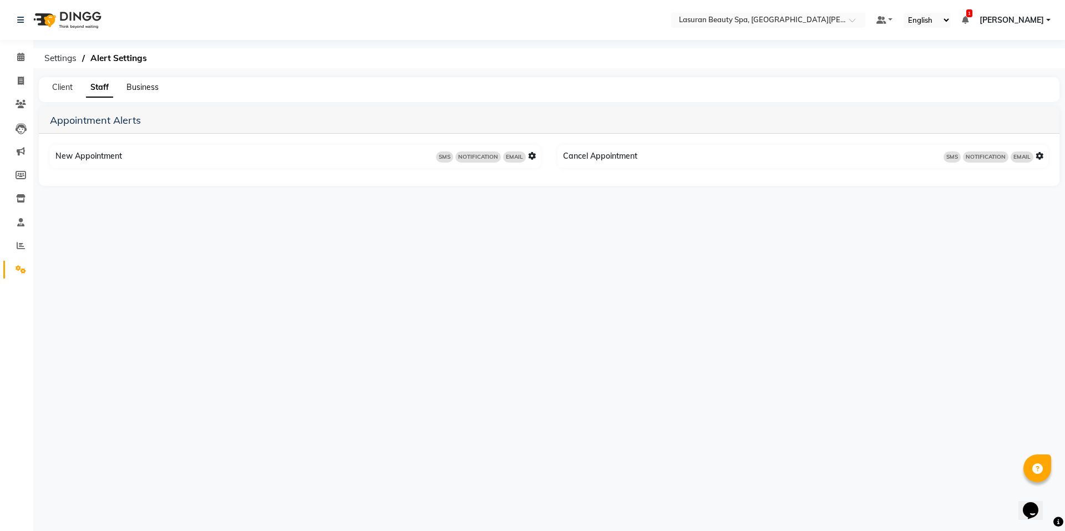
click at [137, 90] on span "Business" at bounding box center [142, 87] width 32 height 10
click at [69, 82] on div "Client" at bounding box center [62, 88] width 21 height 12
click at [63, 85] on span "Client" at bounding box center [62, 87] width 21 height 10
